Goal: Task Accomplishment & Management: Complete application form

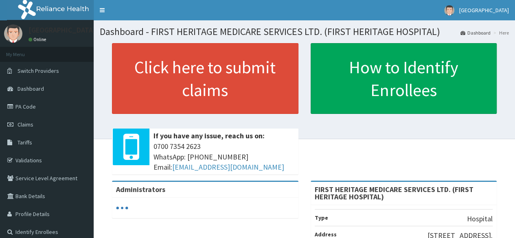
click at [26, 106] on link "PA Code" at bounding box center [47, 107] width 94 height 18
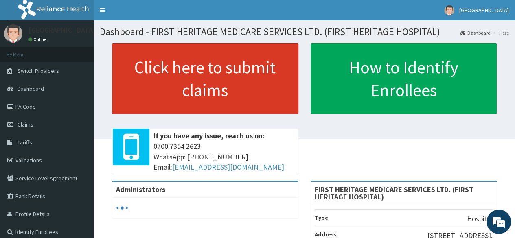
click at [212, 90] on link "Click here to submit claims" at bounding box center [205, 78] width 186 height 71
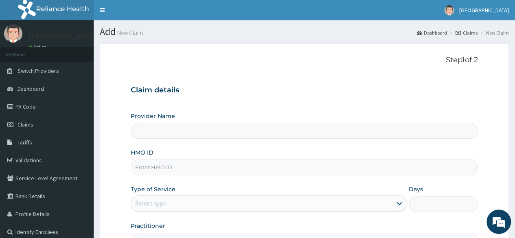
type input "FIRST HERITAGE MEDICARE SERVICES LTD. (FIRST HERITAGE HOSPITAL)"
click at [164, 167] on input "HMO ID" at bounding box center [304, 168] width 347 height 16
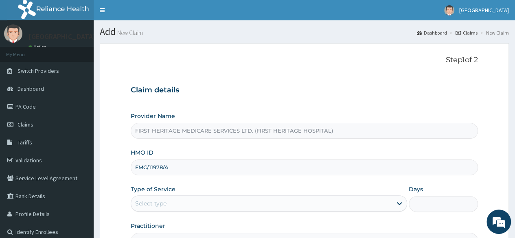
type input "FMC/11978/A"
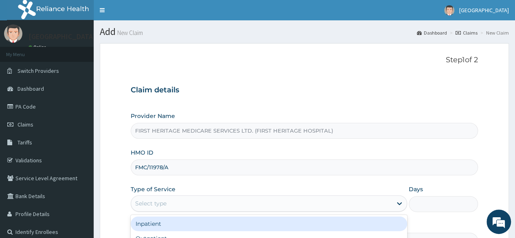
click at [167, 200] on div "Select type" at bounding box center [261, 203] width 261 height 13
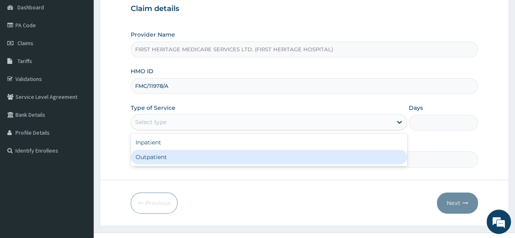
click at [186, 155] on div "Outpatient" at bounding box center [269, 157] width 276 height 15
type input "1"
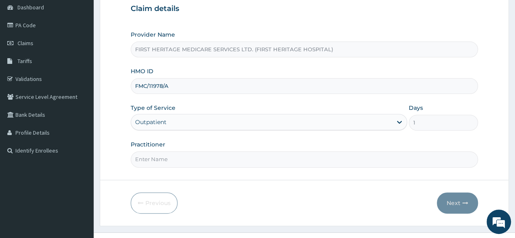
click at [178, 162] on input "Practitioner" at bounding box center [304, 159] width 347 height 16
type input "DR KEKU"
click at [454, 201] on button "Next" at bounding box center [457, 203] width 41 height 21
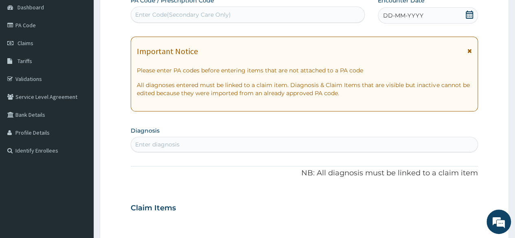
click at [470, 14] on icon at bounding box center [469, 15] width 7 height 8
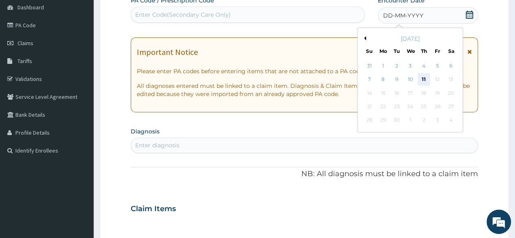
click at [421, 79] on div "11" at bounding box center [424, 80] width 12 height 12
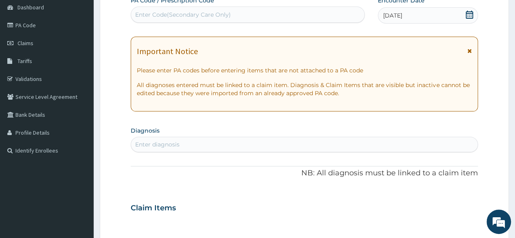
click at [192, 145] on div "Enter diagnosis" at bounding box center [304, 144] width 347 height 13
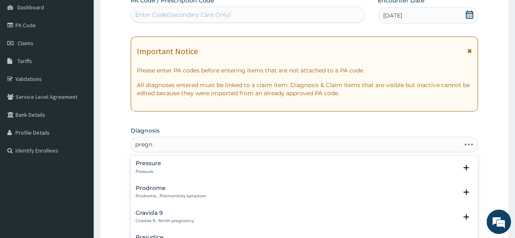
type input "pregna"
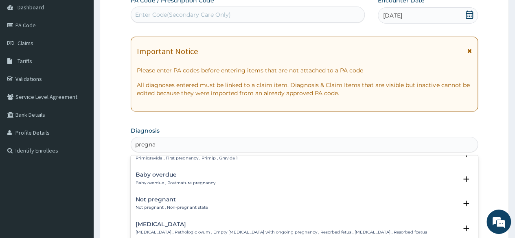
scroll to position [326, 0]
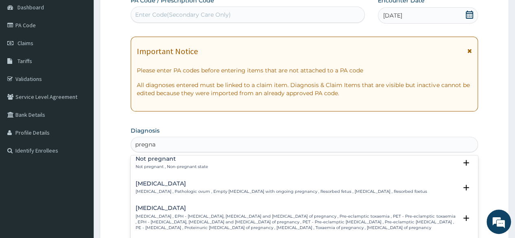
click at [187, 165] on p "Not pregnant , Non-pregnant state" at bounding box center [172, 167] width 72 height 6
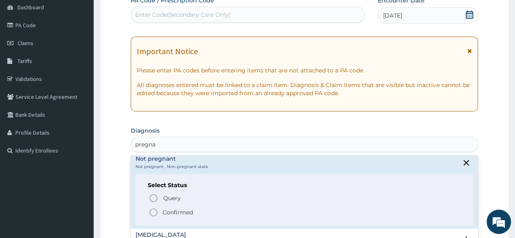
click at [174, 212] on p "Confirmed" at bounding box center [177, 212] width 31 height 8
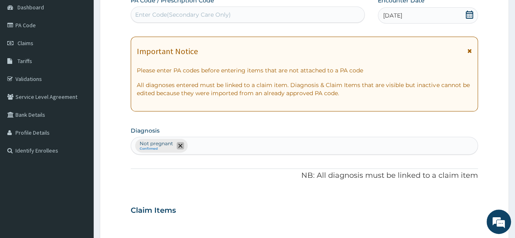
click at [180, 144] on icon "remove selection option" at bounding box center [180, 146] width 4 height 4
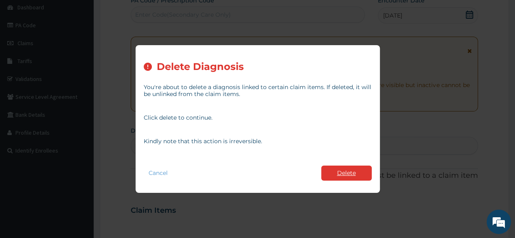
click at [340, 173] on button "Delete" at bounding box center [346, 173] width 50 height 15
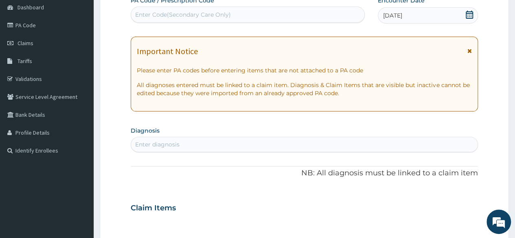
click at [180, 144] on div "Enter diagnosis" at bounding box center [304, 144] width 347 height 13
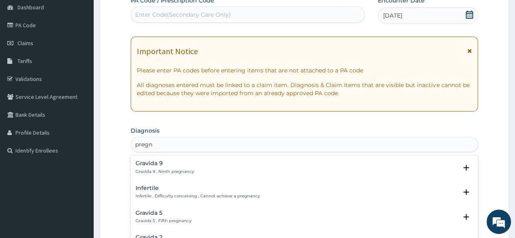
type input "pregna"
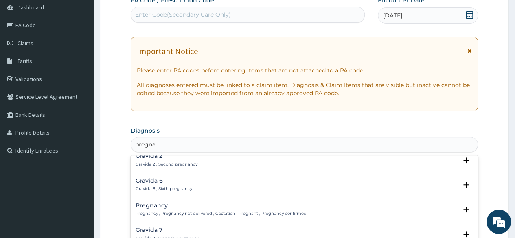
scroll to position [122, 0]
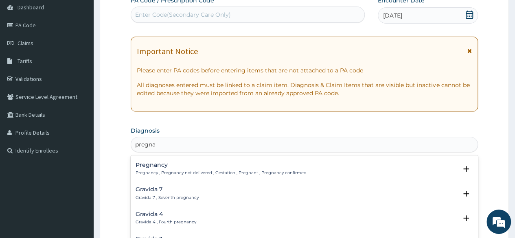
click at [183, 171] on p "Pregnancy , Pregnancy not delivered , Gestation , Pregnant , Pregnancy confirmed" at bounding box center [221, 173] width 171 height 6
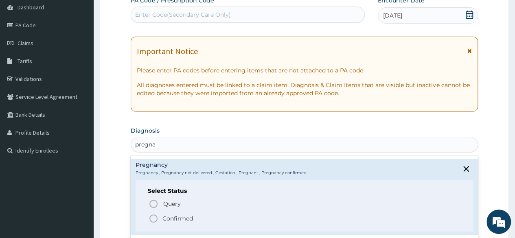
click at [174, 218] on p "Confirmed" at bounding box center [177, 219] width 31 height 8
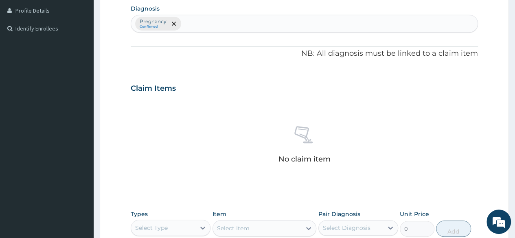
scroll to position [244, 0]
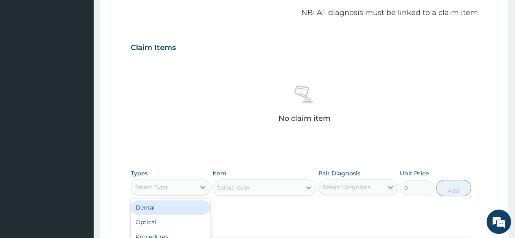
click at [181, 186] on div "Select Type" at bounding box center [163, 187] width 64 height 13
click at [184, 208] on div "Procedures" at bounding box center [171, 209] width 80 height 15
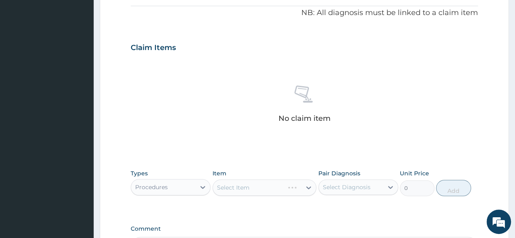
click at [236, 188] on div "Select Item" at bounding box center [265, 188] width 104 height 16
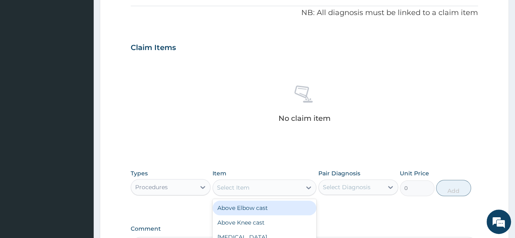
click at [239, 186] on div "Select Item" at bounding box center [233, 188] width 33 height 8
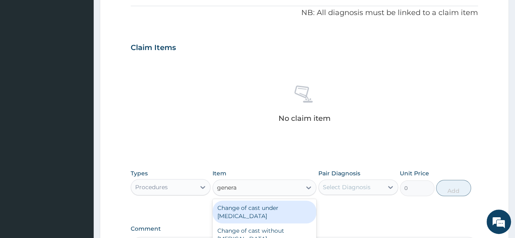
type input "general"
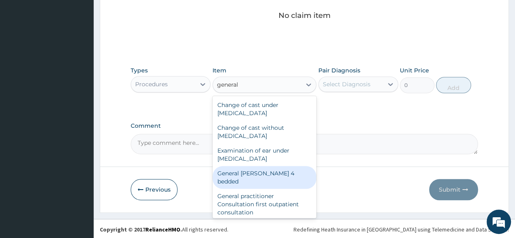
scroll to position [41, 0]
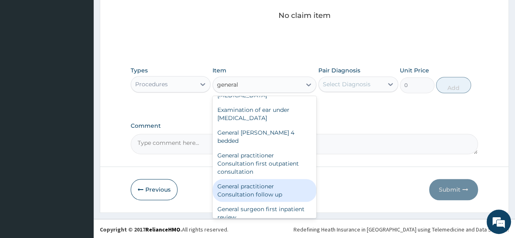
click at [257, 182] on div "General practitioner Consultation follow up" at bounding box center [265, 190] width 104 height 23
type input "2365"
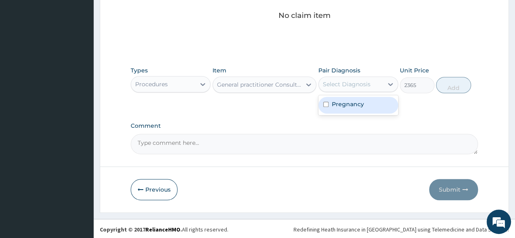
click at [342, 88] on div "Select Diagnosis" at bounding box center [351, 84] width 64 height 13
click at [342, 106] on label "Pregnancy" at bounding box center [348, 104] width 32 height 8
checkbox input "true"
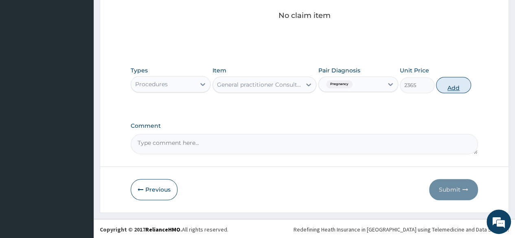
click at [455, 86] on button "Add" at bounding box center [453, 85] width 35 height 16
type input "0"
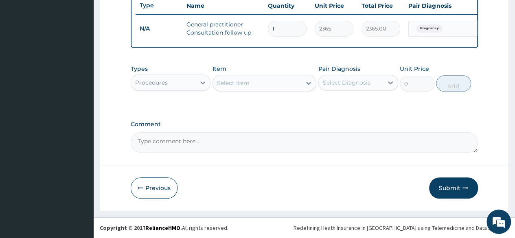
scroll to position [315, 0]
click at [182, 141] on textarea "Comment" at bounding box center [304, 142] width 347 height 20
type textarea "U"
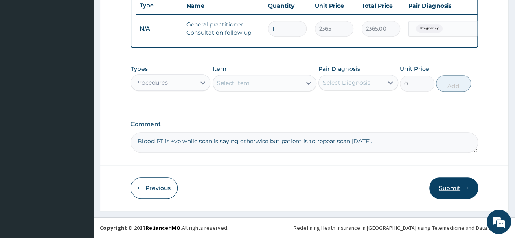
type textarea "Blood PT is +ve while scan is saying otherwise but patient is to repeat scan in…"
click at [453, 190] on button "Submit" at bounding box center [453, 188] width 49 height 21
